Goal: Task Accomplishment & Management: Use online tool/utility

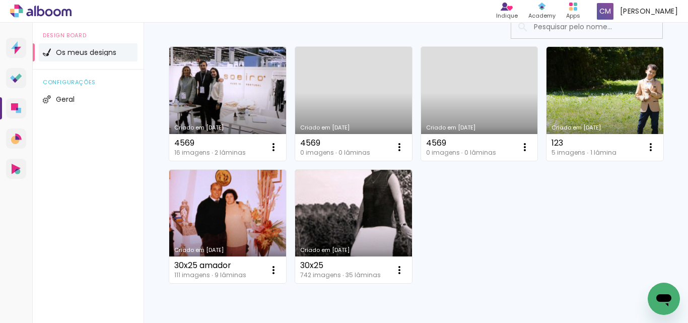
scroll to position [137, 0]
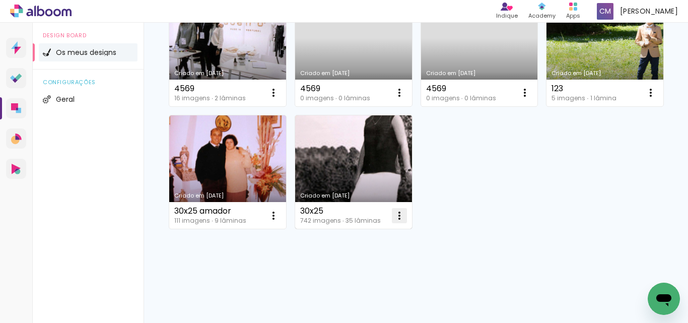
click at [406, 215] on iron-icon at bounding box center [399, 216] width 12 height 12
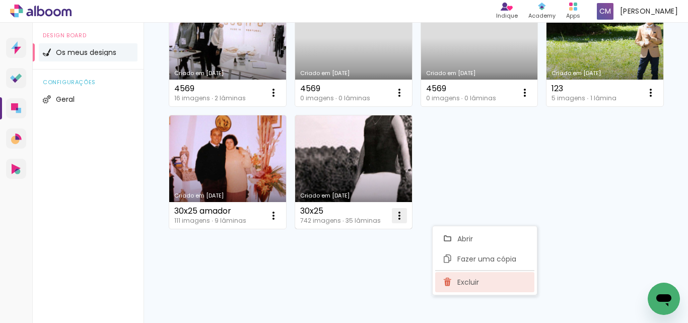
click at [483, 285] on paper-item "Excluir" at bounding box center [484, 282] width 99 height 20
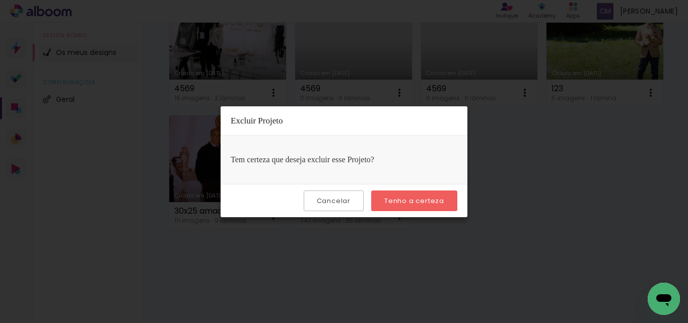
click at [0, 0] on slot "Tenho a certeza" at bounding box center [0, 0] width 0 height 0
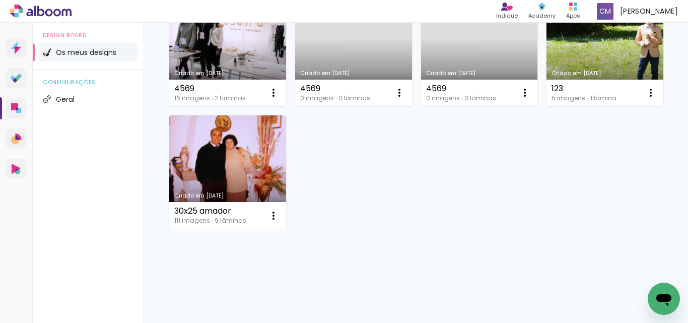
scroll to position [86, 0]
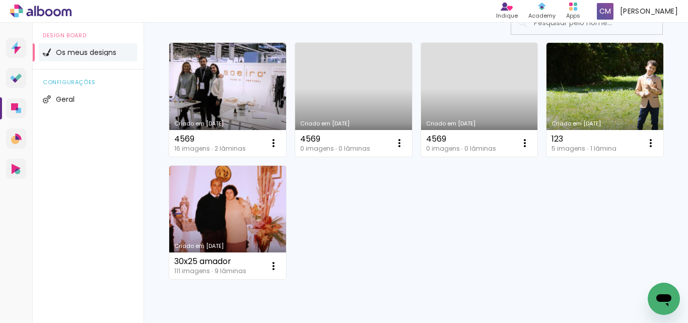
click at [485, 94] on link "Criado em [DATE]" at bounding box center [479, 100] width 117 height 114
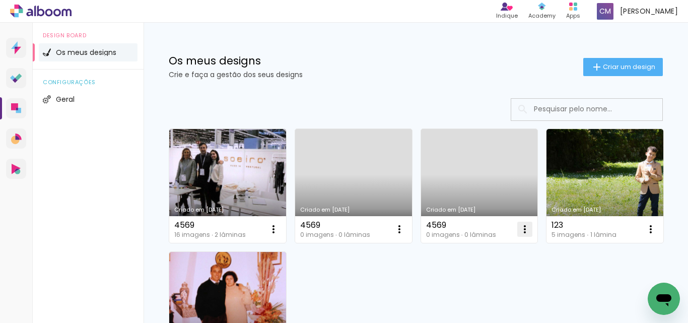
click at [524, 231] on iron-icon at bounding box center [525, 229] width 12 height 12
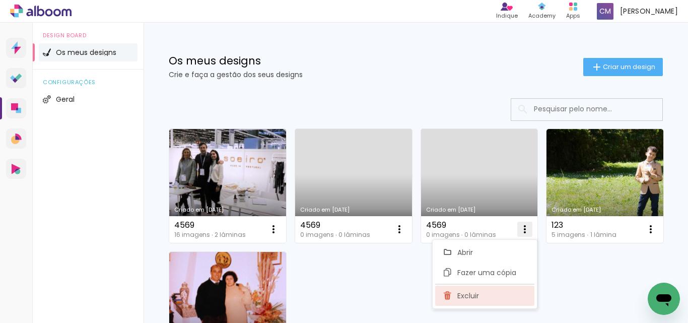
click at [480, 295] on paper-item "Excluir" at bounding box center [484, 296] width 99 height 20
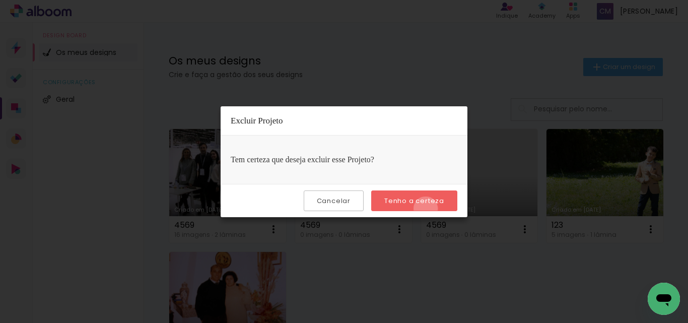
click at [427, 209] on paper-button "Tenho a certeza" at bounding box center [414, 200] width 86 height 21
click at [0, 0] on slot "Tenho a certeza" at bounding box center [0, 0] width 0 height 0
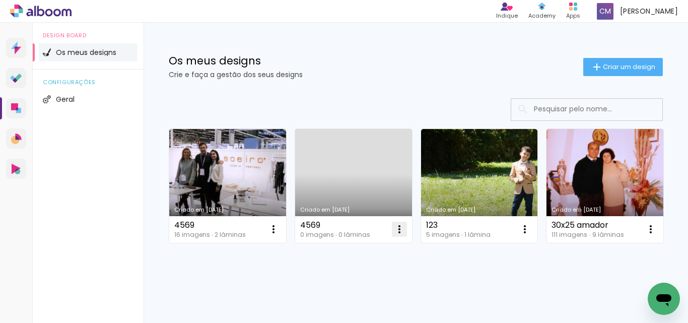
click at [399, 231] on iron-icon at bounding box center [399, 229] width 12 height 12
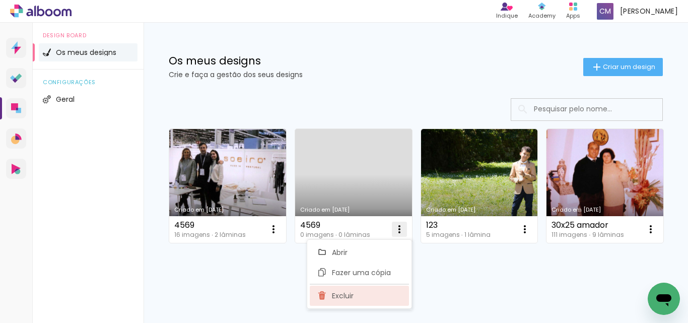
click at [351, 295] on span "Excluir" at bounding box center [343, 295] width 22 height 7
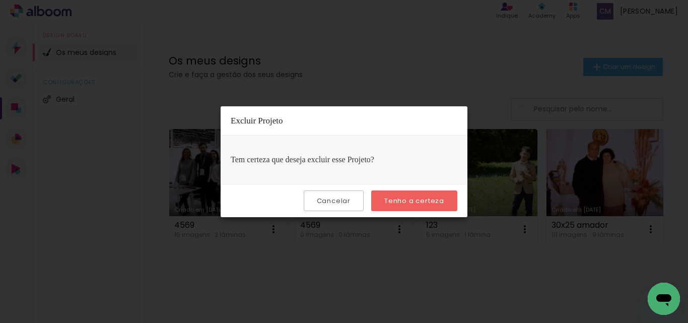
click at [0, 0] on slot "Tenho a certeza" at bounding box center [0, 0] width 0 height 0
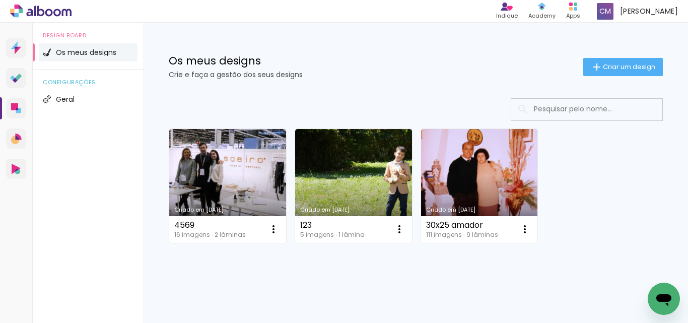
click at [233, 176] on link "Criado em [DATE]" at bounding box center [227, 186] width 117 height 114
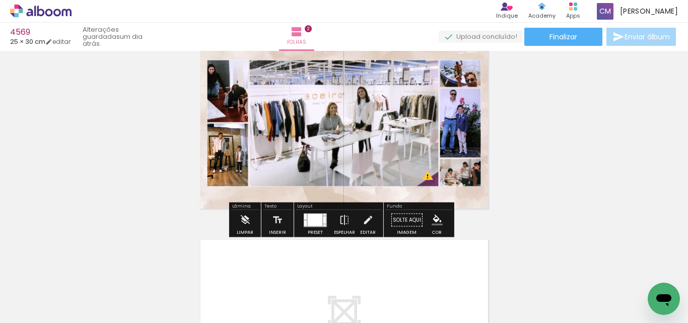
scroll to position [403, 0]
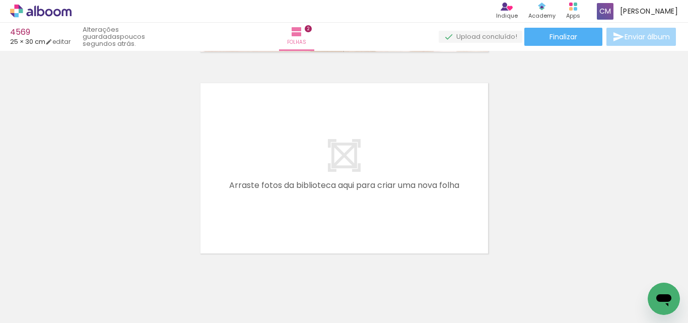
click at [0, 319] on div "Biblioteca 16 fotos Todas as fotos Não utilizadas Adicionar Fotos" at bounding box center [0, 291] width 0 height 63
click at [35, 313] on span "Adicionar Fotos" at bounding box center [36, 309] width 30 height 11
click at [0, 0] on input "file" at bounding box center [0, 0] width 0 height 0
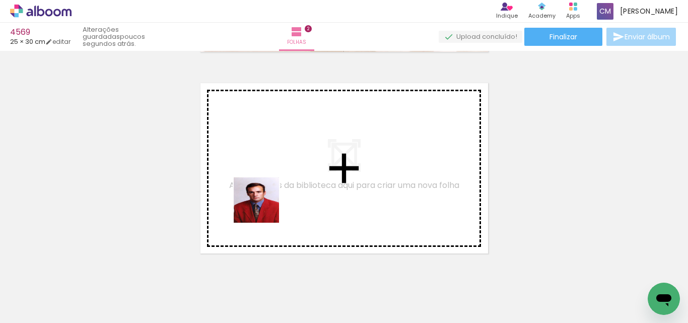
drag, startPoint x: 200, startPoint y: 284, endPoint x: 265, endPoint y: 201, distance: 105.8
click at [265, 201] on quentale-workspace at bounding box center [344, 161] width 688 height 323
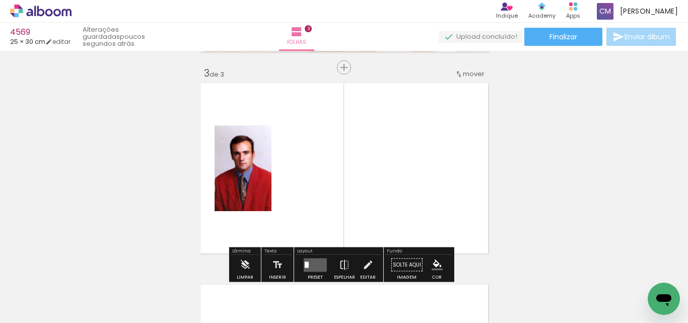
scroll to position [416, 0]
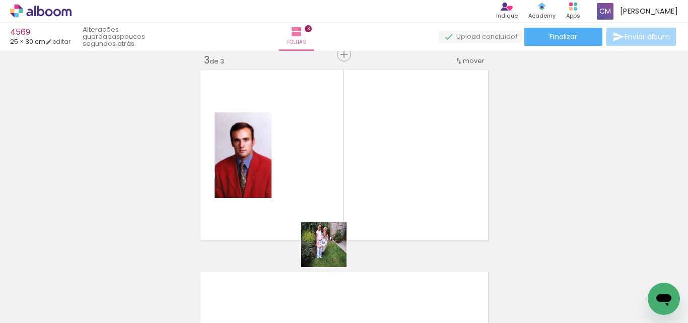
drag, startPoint x: 252, startPoint y: 298, endPoint x: 366, endPoint y: 199, distance: 151.1
click at [366, 199] on quentale-workspace at bounding box center [344, 161] width 688 height 323
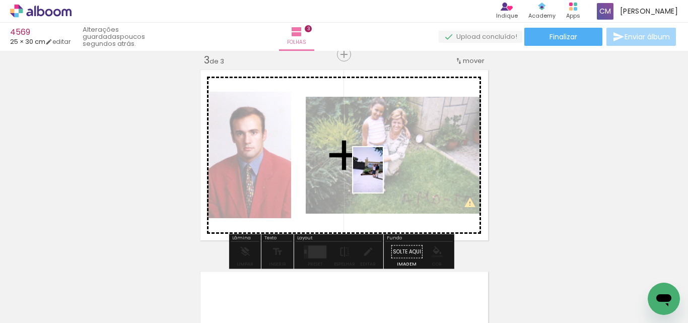
drag, startPoint x: 310, startPoint y: 296, endPoint x: 383, endPoint y: 177, distance: 139.5
click at [383, 177] on quentale-workspace at bounding box center [344, 161] width 688 height 323
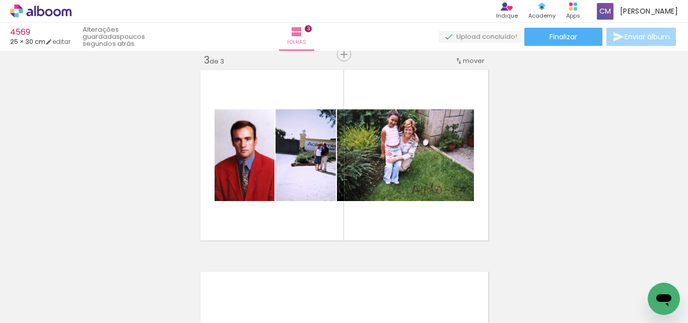
click at [31, 310] on span "Adicionar Fotos" at bounding box center [36, 309] width 30 height 11
click at [0, 0] on input "file" at bounding box center [0, 0] width 0 height 0
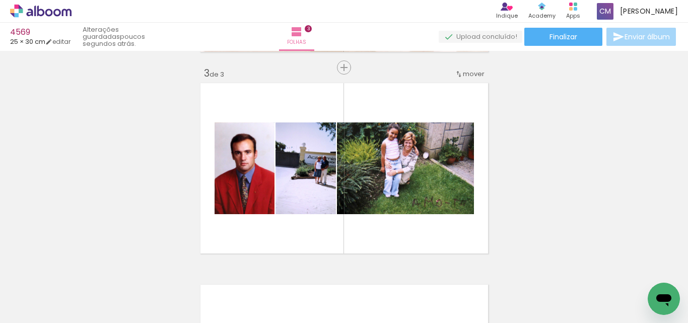
scroll to position [0, 808]
drag, startPoint x: 325, startPoint y: 317, endPoint x: 24, endPoint y: 23, distance: 420.7
click at [39, 310] on span "Adicionar Fotos" at bounding box center [36, 309] width 30 height 11
click at [0, 0] on input "file" at bounding box center [0, 0] width 0 height 0
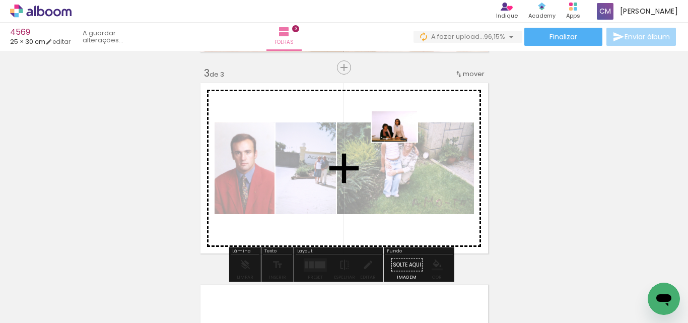
drag, startPoint x: 374, startPoint y: 306, endPoint x: 429, endPoint y: 217, distance: 105.1
click at [402, 141] on quentale-workspace at bounding box center [344, 161] width 688 height 323
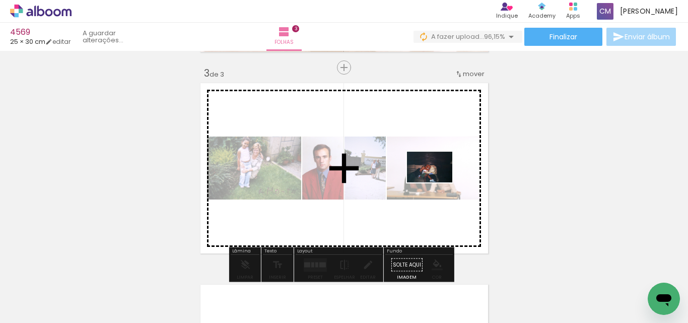
drag, startPoint x: 436, startPoint y: 301, endPoint x: 437, endPoint y: 182, distance: 119.4
click at [437, 182] on quentale-workspace at bounding box center [344, 161] width 688 height 323
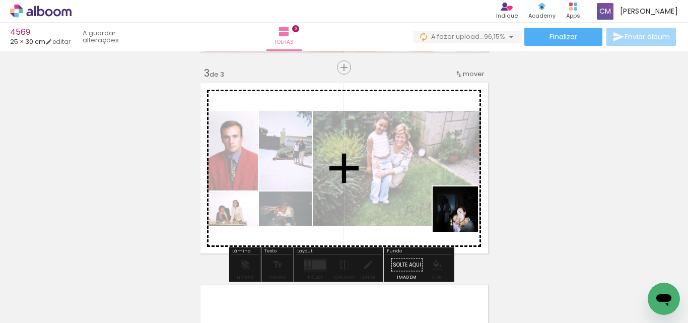
drag, startPoint x: 483, startPoint y: 284, endPoint x: 476, endPoint y: 224, distance: 60.4
click at [448, 174] on quentale-workspace at bounding box center [344, 161] width 688 height 323
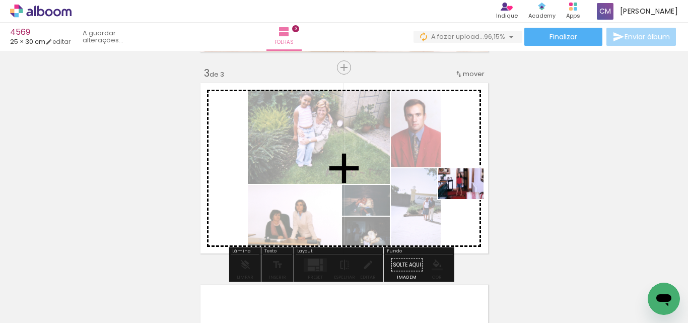
drag, startPoint x: 551, startPoint y: 298, endPoint x: 469, endPoint y: 199, distance: 128.1
click at [466, 196] on quentale-workspace at bounding box center [344, 161] width 688 height 323
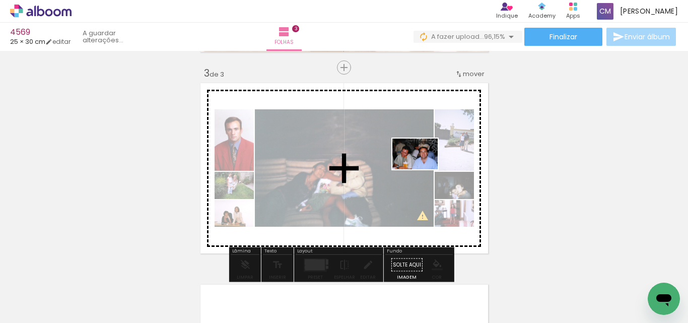
drag, startPoint x: 615, startPoint y: 295, endPoint x: 488, endPoint y: 195, distance: 161.4
click at [422, 169] on quentale-workspace at bounding box center [344, 161] width 688 height 323
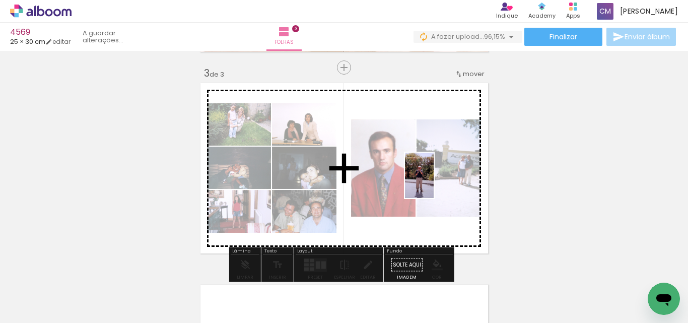
drag, startPoint x: 656, startPoint y: 280, endPoint x: 457, endPoint y: 199, distance: 215.0
click at [433, 182] on quentale-workspace at bounding box center [344, 161] width 688 height 323
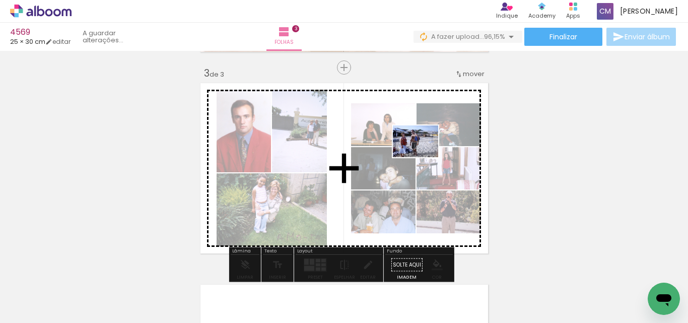
drag, startPoint x: 688, startPoint y: 279, endPoint x: 416, endPoint y: 154, distance: 299.5
click at [416, 154] on quentale-workspace at bounding box center [344, 161] width 688 height 323
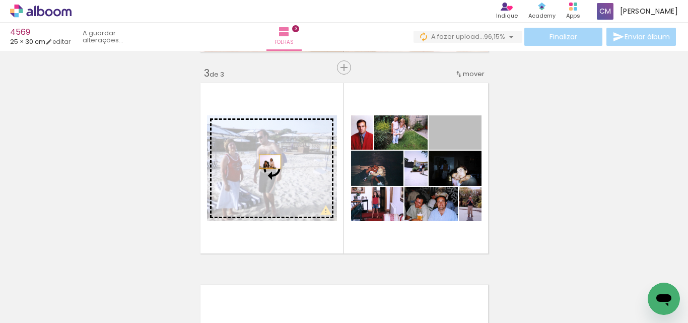
drag, startPoint x: 468, startPoint y: 138, endPoint x: 262, endPoint y: 162, distance: 207.4
click at [0, 0] on slot at bounding box center [0, 0] width 0 height 0
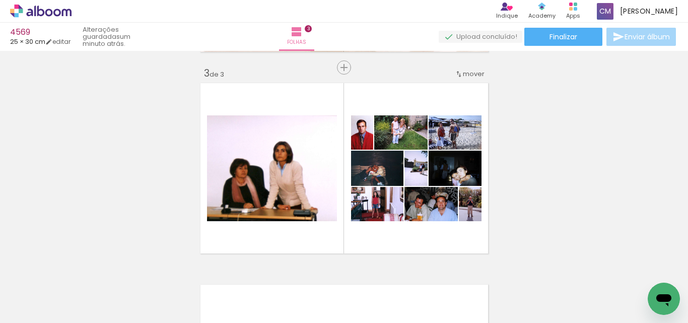
scroll to position [0, 419]
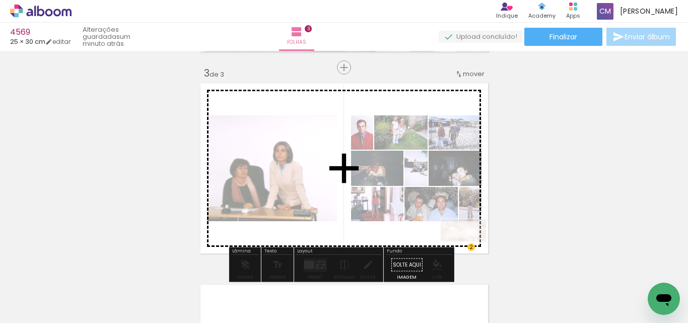
drag, startPoint x: 147, startPoint y: 291, endPoint x: 570, endPoint y: 189, distance: 435.1
click at [570, 189] on quentale-workspace at bounding box center [344, 161] width 688 height 323
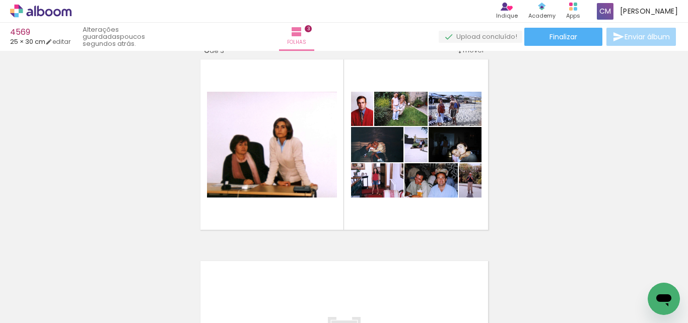
scroll to position [430, 0]
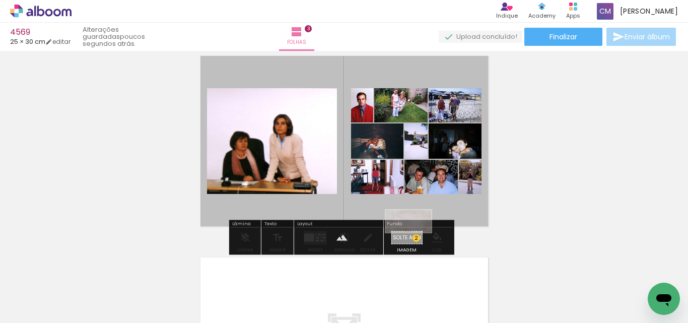
drag, startPoint x: 128, startPoint y: 296, endPoint x: 416, endPoint y: 240, distance: 292.9
click at [416, 240] on quentale-workspace at bounding box center [344, 161] width 688 height 323
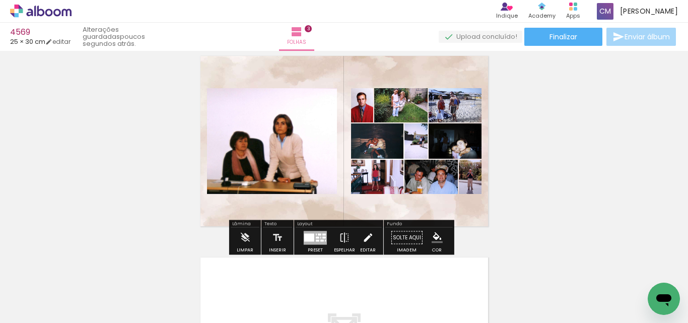
click at [365, 241] on iron-icon at bounding box center [367, 238] width 11 height 20
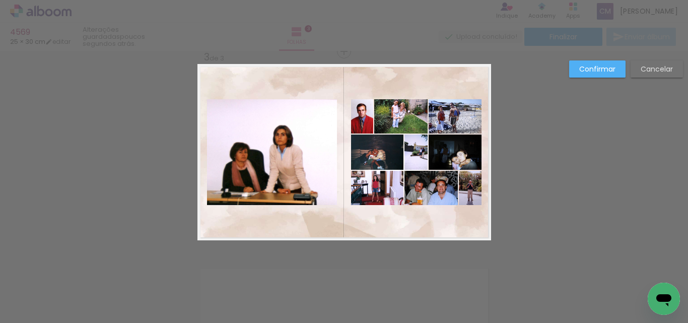
scroll to position [416, 0]
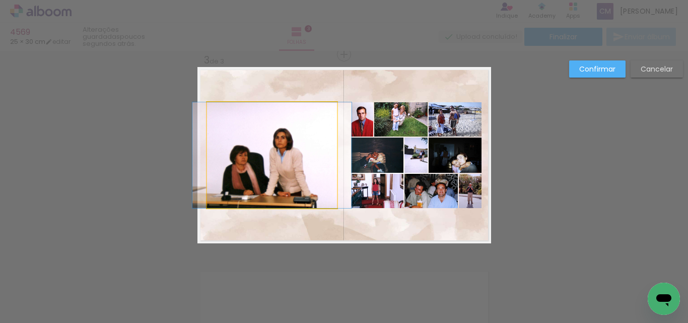
click at [265, 120] on quentale-photo at bounding box center [272, 155] width 130 height 106
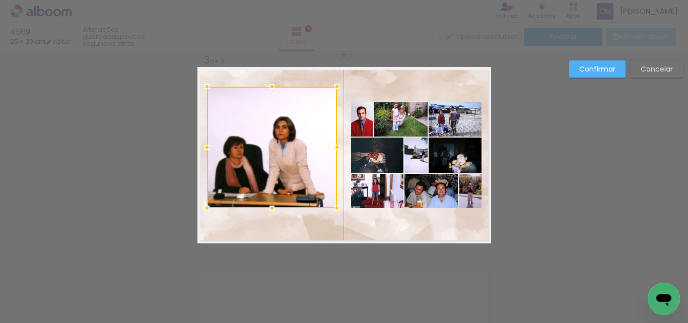
drag, startPoint x: 269, startPoint y: 99, endPoint x: 271, endPoint y: 83, distance: 15.6
click at [271, 83] on div at bounding box center [272, 87] width 20 height 20
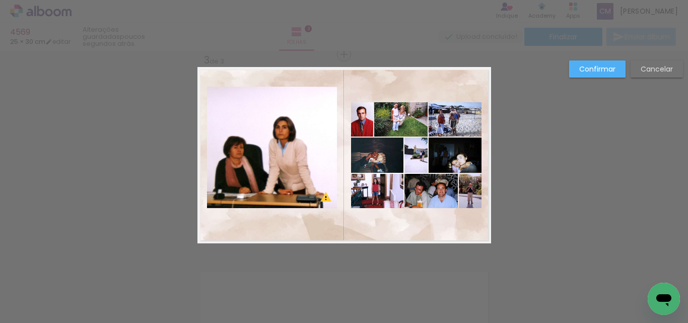
click at [273, 185] on quentale-photo at bounding box center [272, 147] width 130 height 121
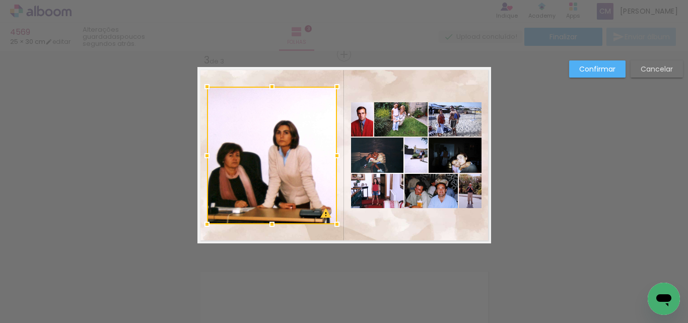
drag, startPoint x: 272, startPoint y: 212, endPoint x: 272, endPoint y: 228, distance: 16.1
click at [272, 228] on div at bounding box center [272, 224] width 20 height 20
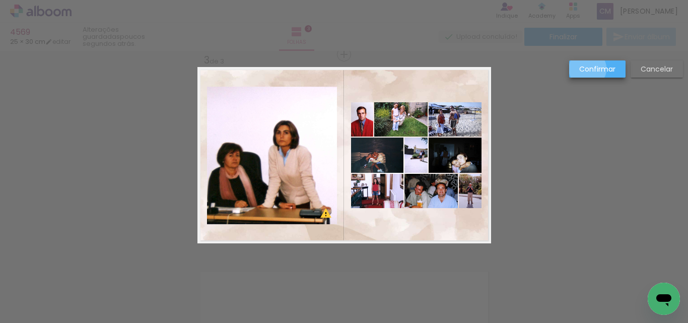
click at [0, 0] on slot "Confirmar" at bounding box center [0, 0] width 0 height 0
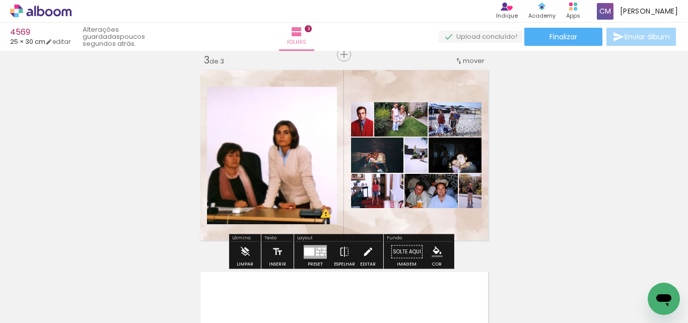
click at [365, 250] on iron-icon at bounding box center [367, 252] width 11 height 20
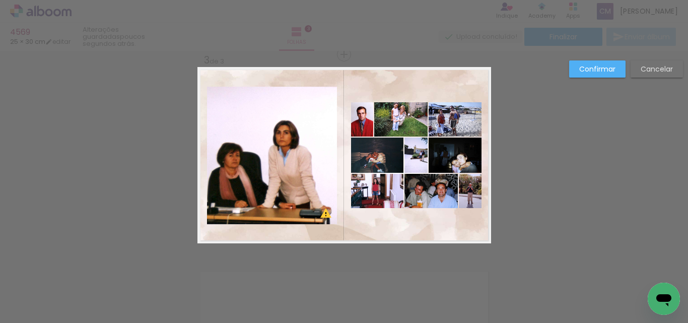
click at [271, 147] on quentale-photo at bounding box center [272, 156] width 130 height 138
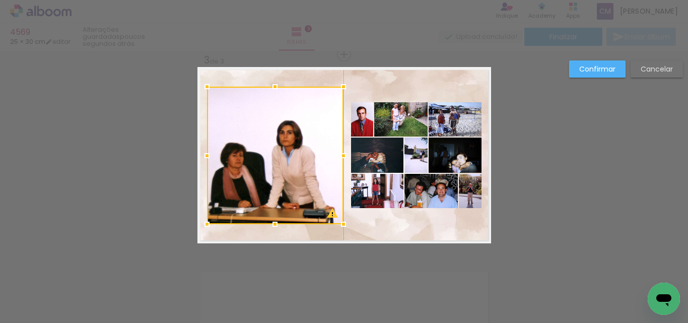
drag, startPoint x: 332, startPoint y: 153, endPoint x: 339, endPoint y: 152, distance: 6.6
click at [339, 152] on div at bounding box center [343, 156] width 20 height 20
click at [609, 63] on paper-button "Confirmar" at bounding box center [597, 68] width 56 height 17
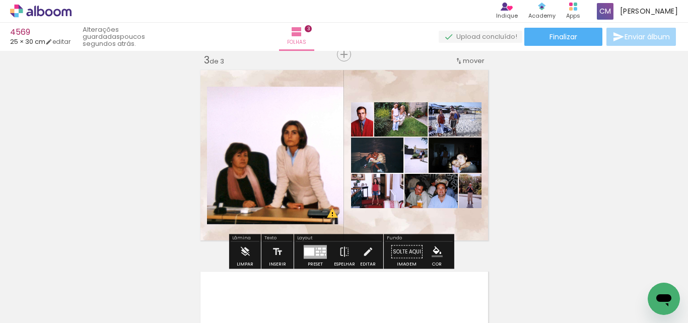
click at [306, 119] on paper-item at bounding box center [309, 120] width 18 height 7
click at [304, 161] on iron-icon "color picker" at bounding box center [310, 162] width 12 height 10
click at [311, 74] on paper-item "#ffffff" at bounding box center [315, 75] width 10 height 10
click at [361, 165] on paper-item at bounding box center [363, 167] width 18 height 7
click at [360, 207] on iron-icon "color picker" at bounding box center [364, 209] width 12 height 10
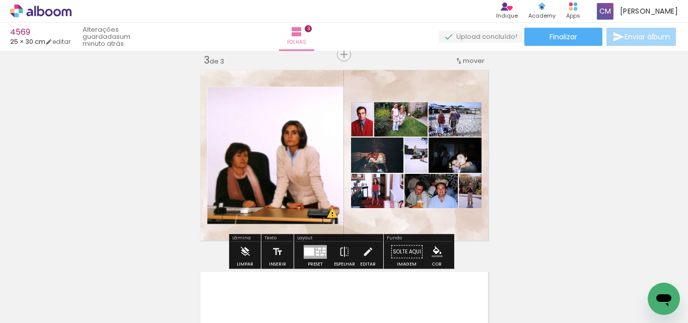
click at [367, 121] on paper-item "#ffffff" at bounding box center [365, 121] width 10 height 10
click at [405, 149] on paper-item at bounding box center [406, 152] width 18 height 7
click at [403, 192] on iron-icon "color picker" at bounding box center [407, 193] width 12 height 10
click at [410, 108] on paper-item "#ffffff" at bounding box center [408, 106] width 10 height 10
click at [461, 151] on paper-item at bounding box center [460, 152] width 18 height 7
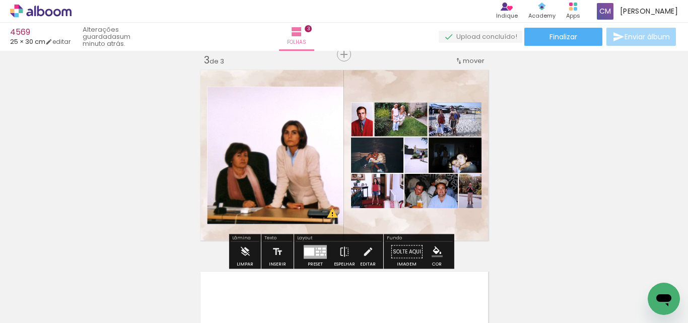
click at [460, 192] on iron-icon "color picker" at bounding box center [461, 193] width 12 height 10
click at [463, 106] on paper-item "#ffffff" at bounding box center [463, 106] width 10 height 10
click at [382, 184] on paper-item at bounding box center [383, 187] width 18 height 7
click at [380, 226] on iron-icon "color picker" at bounding box center [384, 228] width 12 height 10
click at [386, 137] on paper-item "#ffffff" at bounding box center [385, 141] width 10 height 10
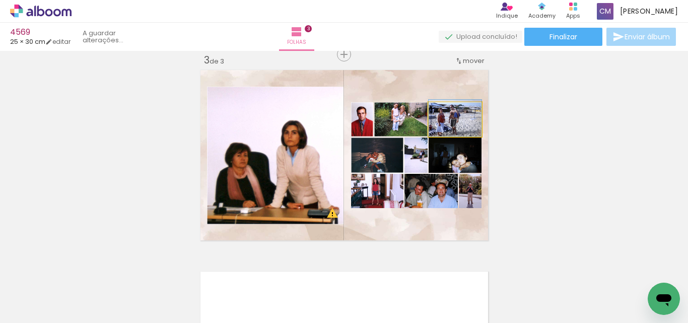
drag, startPoint x: 467, startPoint y: 127, endPoint x: 467, endPoint y: 120, distance: 7.1
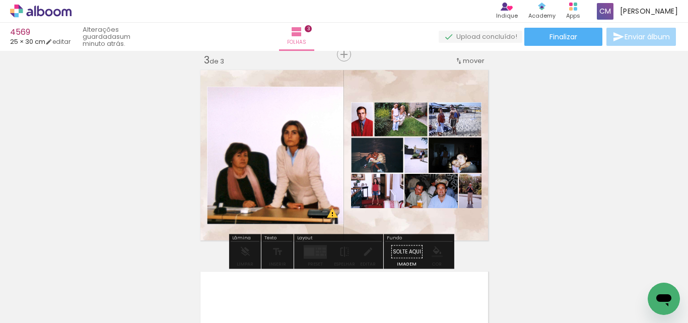
drag, startPoint x: 385, startPoint y: 159, endPoint x: 388, endPoint y: 144, distance: 15.4
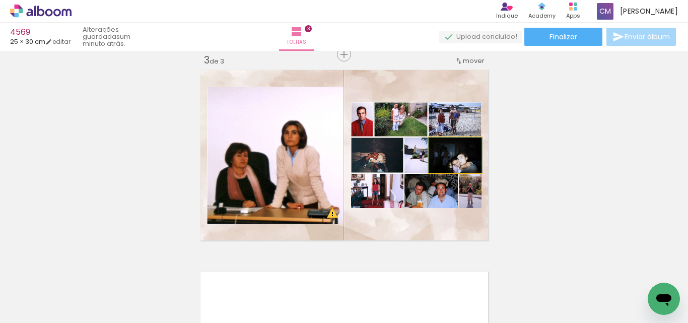
drag, startPoint x: 467, startPoint y: 156, endPoint x: 468, endPoint y: 144, distance: 11.7
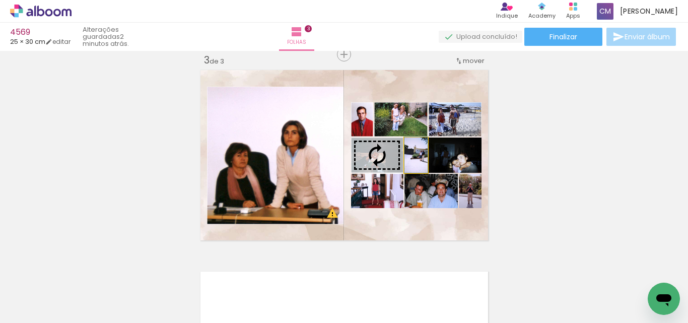
drag, startPoint x: 401, startPoint y: 155, endPoint x: 396, endPoint y: 155, distance: 5.5
click at [0, 0] on slot at bounding box center [0, 0] width 0 height 0
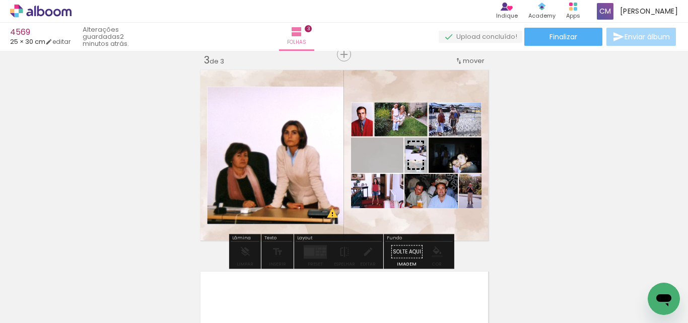
drag, startPoint x: 354, startPoint y: 160, endPoint x: 412, endPoint y: 153, distance: 58.9
click at [0, 0] on slot at bounding box center [0, 0] width 0 height 0
drag, startPoint x: 418, startPoint y: 163, endPoint x: 398, endPoint y: 163, distance: 19.7
click at [0, 0] on slot at bounding box center [0, 0] width 0 height 0
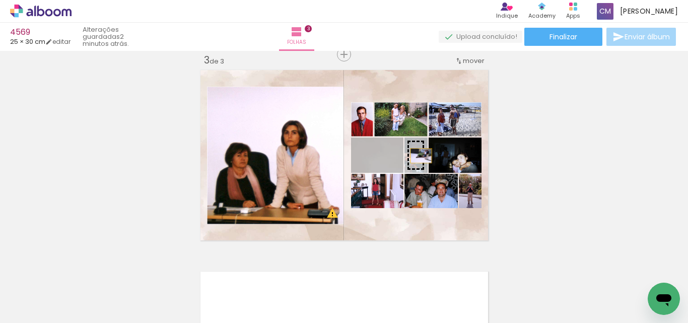
drag, startPoint x: 389, startPoint y: 161, endPoint x: 417, endPoint y: 156, distance: 28.3
click at [0, 0] on slot at bounding box center [0, 0] width 0 height 0
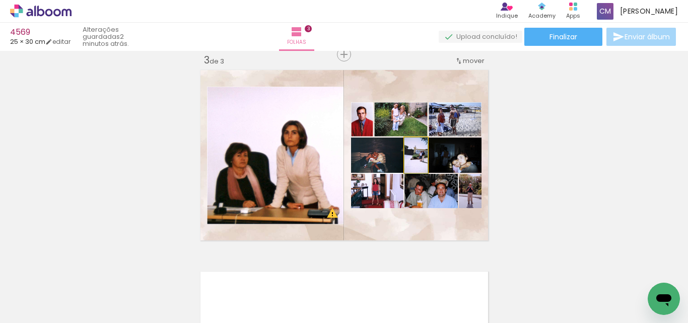
drag, startPoint x: 421, startPoint y: 165, endPoint x: 412, endPoint y: 166, distance: 9.1
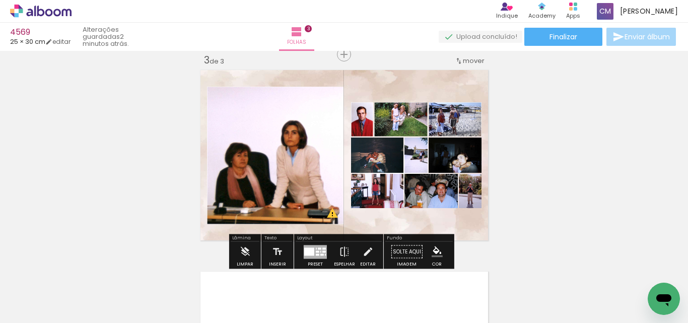
click at [0, 0] on slot "P&B" at bounding box center [0, 0] width 0 height 0
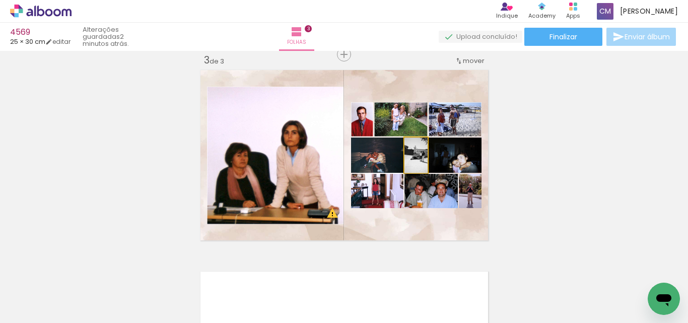
drag, startPoint x: 423, startPoint y: 160, endPoint x: 416, endPoint y: 160, distance: 7.6
drag, startPoint x: 423, startPoint y: 145, endPoint x: 409, endPoint y: 149, distance: 14.2
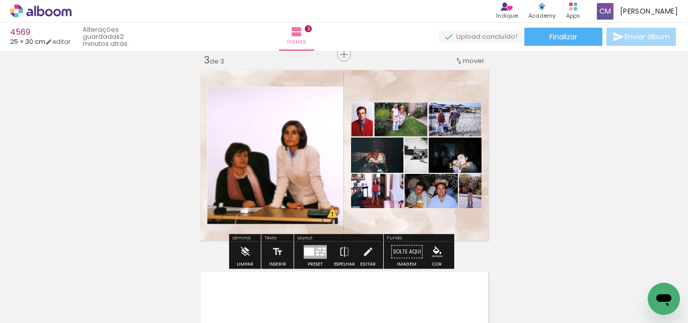
click at [380, 187] on paper-item at bounding box center [383, 187] width 18 height 7
click at [380, 224] on iron-icon "color picker" at bounding box center [384, 228] width 12 height 10
click at [386, 142] on paper-item "#ffffff" at bounding box center [389, 141] width 10 height 10
click at [415, 198] on paper-item at bounding box center [417, 195] width 18 height 7
click at [415, 200] on paper-item at bounding box center [417, 202] width 18 height 7
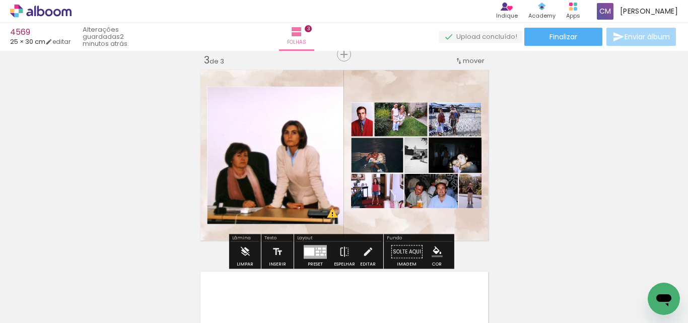
click at [414, 242] on iron-icon "color picker" at bounding box center [418, 244] width 12 height 10
click at [418, 158] on paper-item "#ffffff" at bounding box center [423, 157] width 10 height 10
click at [459, 187] on paper-item at bounding box center [460, 187] width 18 height 7
click at [459, 225] on iron-icon "color picker" at bounding box center [461, 228] width 12 height 10
click at [461, 141] on paper-item "#ffffff" at bounding box center [466, 141] width 10 height 10
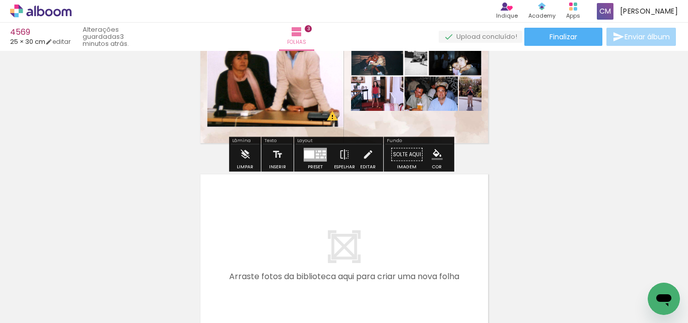
scroll to position [517, 0]
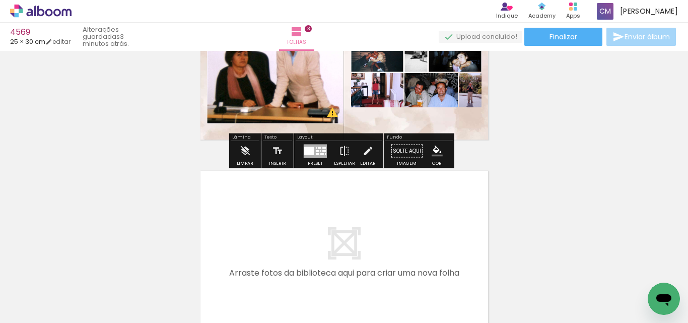
click at [382, 121] on paper-item at bounding box center [383, 122] width 18 height 7
click at [379, 163] on iron-icon "color picker" at bounding box center [384, 164] width 12 height 10
click at [385, 75] on paper-item "#ffffff" at bounding box center [385, 77] width 10 height 10
click at [434, 122] on paper-item at bounding box center [436, 122] width 18 height 7
click at [434, 164] on iron-icon "color picker" at bounding box center [437, 164] width 12 height 10
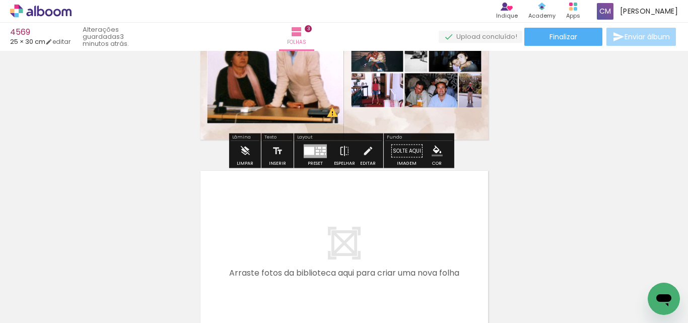
click at [438, 77] on paper-item "#ffffff" at bounding box center [439, 77] width 10 height 10
click at [467, 138] on paper-item at bounding box center [471, 138] width 18 height 7
click at [469, 179] on iron-icon "color picker" at bounding box center [472, 179] width 12 height 10
click at [471, 91] on paper-item "#ffffff" at bounding box center [473, 92] width 10 height 10
click at [563, 40] on span "Finalizar" at bounding box center [564, 36] width 28 height 7
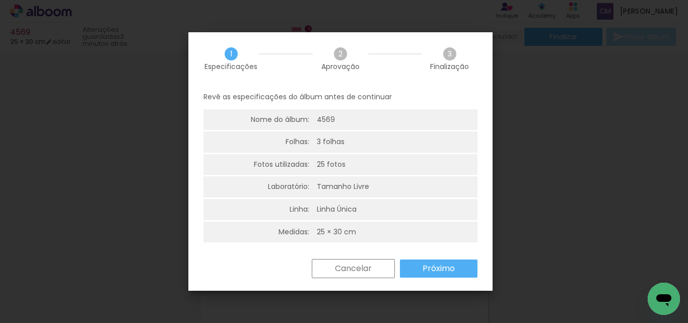
click at [0, 0] on slot "Próximo" at bounding box center [0, 0] width 0 height 0
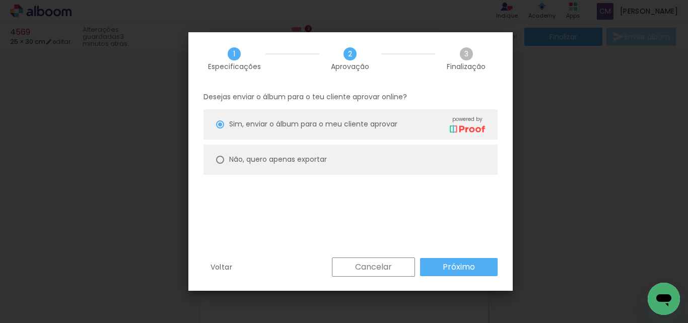
click at [0, 0] on slot "Não, quero apenas exportar" at bounding box center [0, 0] width 0 height 0
type paper-radio-button "on"
click at [0, 0] on slot "Próximo" at bounding box center [0, 0] width 0 height 0
type input "Alta, 300 DPI"
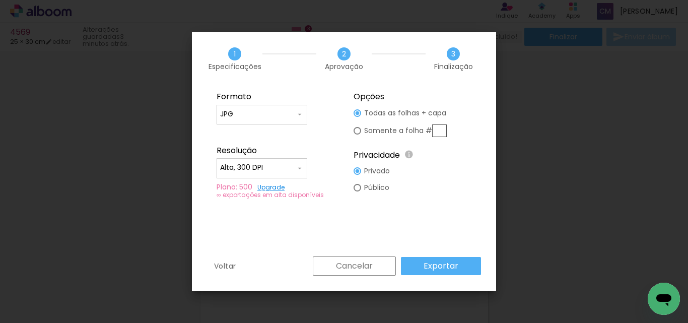
click at [435, 125] on input "text" at bounding box center [439, 130] width 15 height 13
type paper-radio-button "on"
type input "3"
click at [0, 0] on slot "Exportar" at bounding box center [0, 0] width 0 height 0
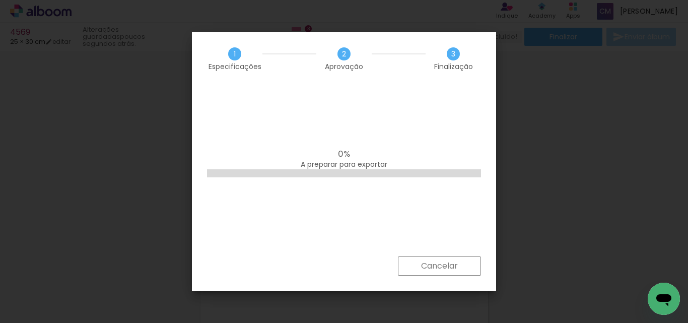
scroll to position [0, 419]
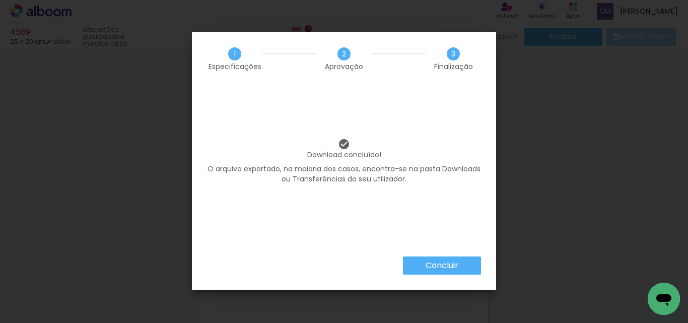
scroll to position [0, 419]
